Goal: Task Accomplishment & Management: Complete application form

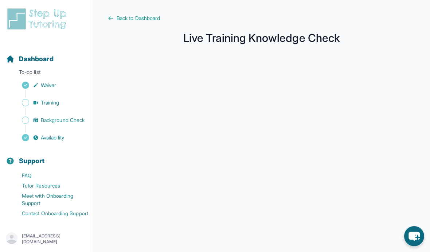
click at [39, 61] on span "Dashboard" at bounding box center [36, 59] width 35 height 10
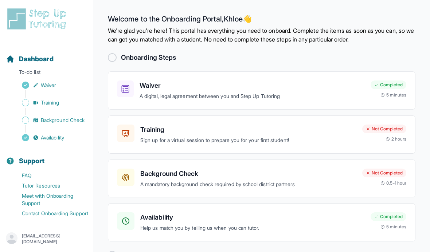
click at [322, 137] on p "Sign up for a virtual session to prepare you for your first student!" at bounding box center [248, 140] width 216 height 8
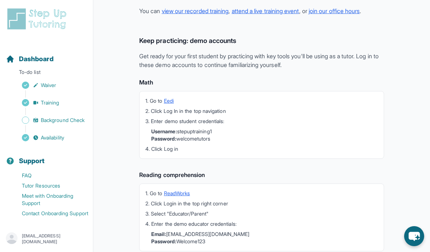
scroll to position [181, 0]
click at [83, 107] on link "Training" at bounding box center [49, 103] width 87 height 10
click at [61, 118] on span "Background Check" at bounding box center [63, 120] width 44 height 7
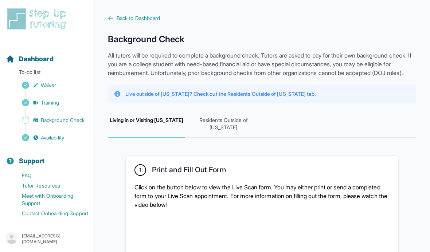
click at [251, 132] on span "Residents Outside of [US_STATE]" at bounding box center [223, 124] width 77 height 27
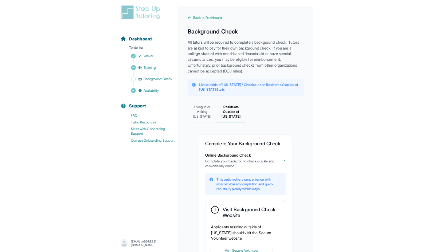
scroll to position [209, 0]
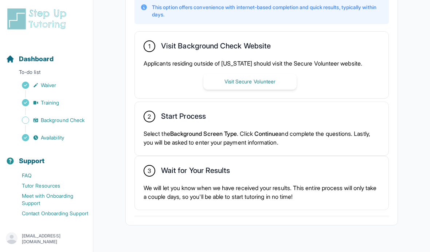
click at [58, 124] on link "Background Check" at bounding box center [49, 120] width 87 height 10
click at [266, 90] on button "Visit Secure Volunteer" at bounding box center [249, 82] width 93 height 16
